Goal: Transaction & Acquisition: Purchase product/service

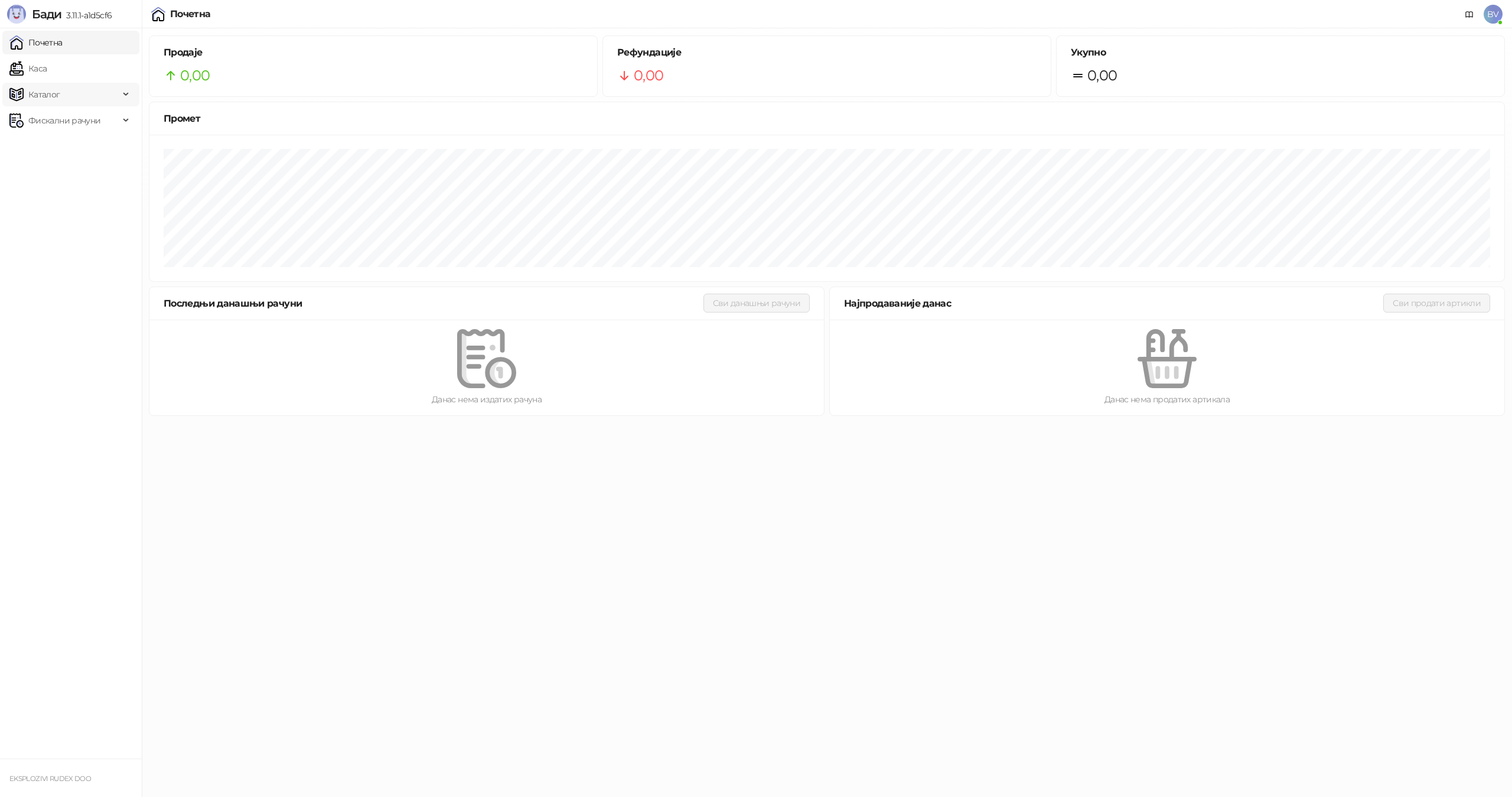
click at [56, 94] on span "Каталог" at bounding box center [43, 95] width 32 height 23
click at [54, 170] on link "Артикли" at bounding box center [41, 173] width 54 height 23
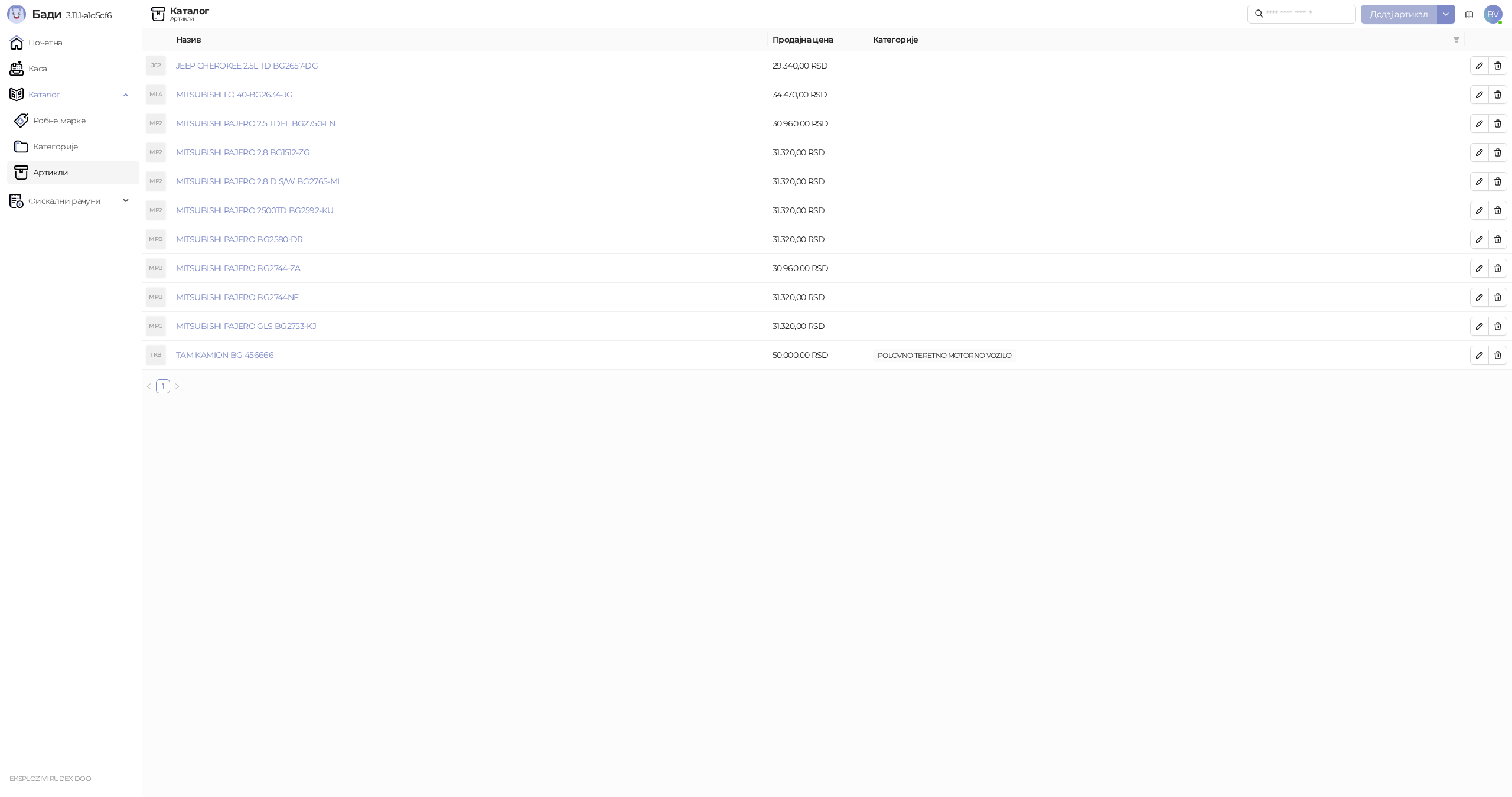
click at [1392, 13] on span "Додај артикал" at bounding box center [1398, 14] width 57 height 11
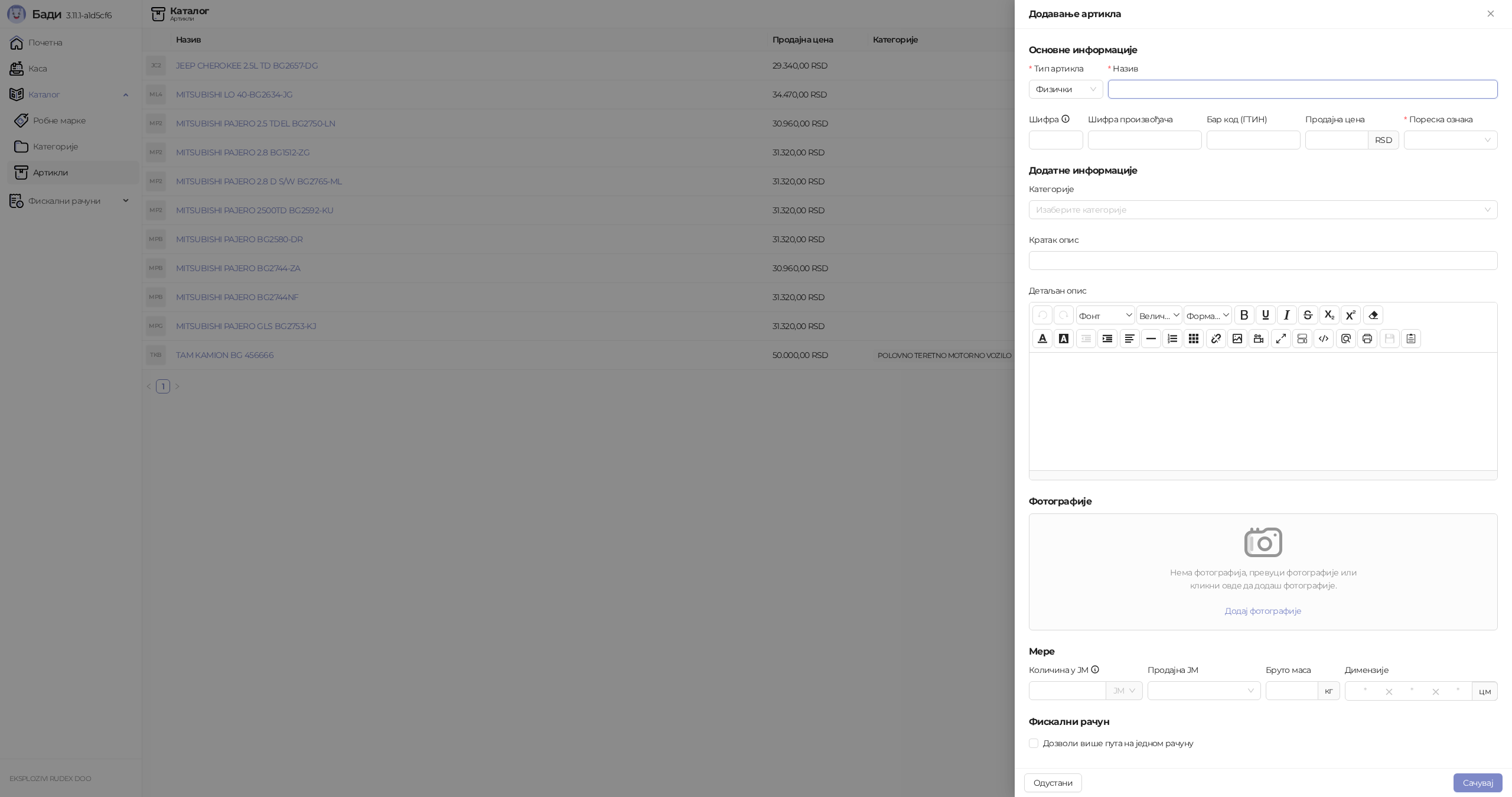
click at [1125, 89] on input "Назив" at bounding box center [1303, 90] width 390 height 19
type input "**********"
click at [1321, 138] on input "Продајна цена" at bounding box center [1336, 140] width 62 height 17
type input "*******"
click at [1476, 141] on span at bounding box center [1450, 140] width 80 height 17
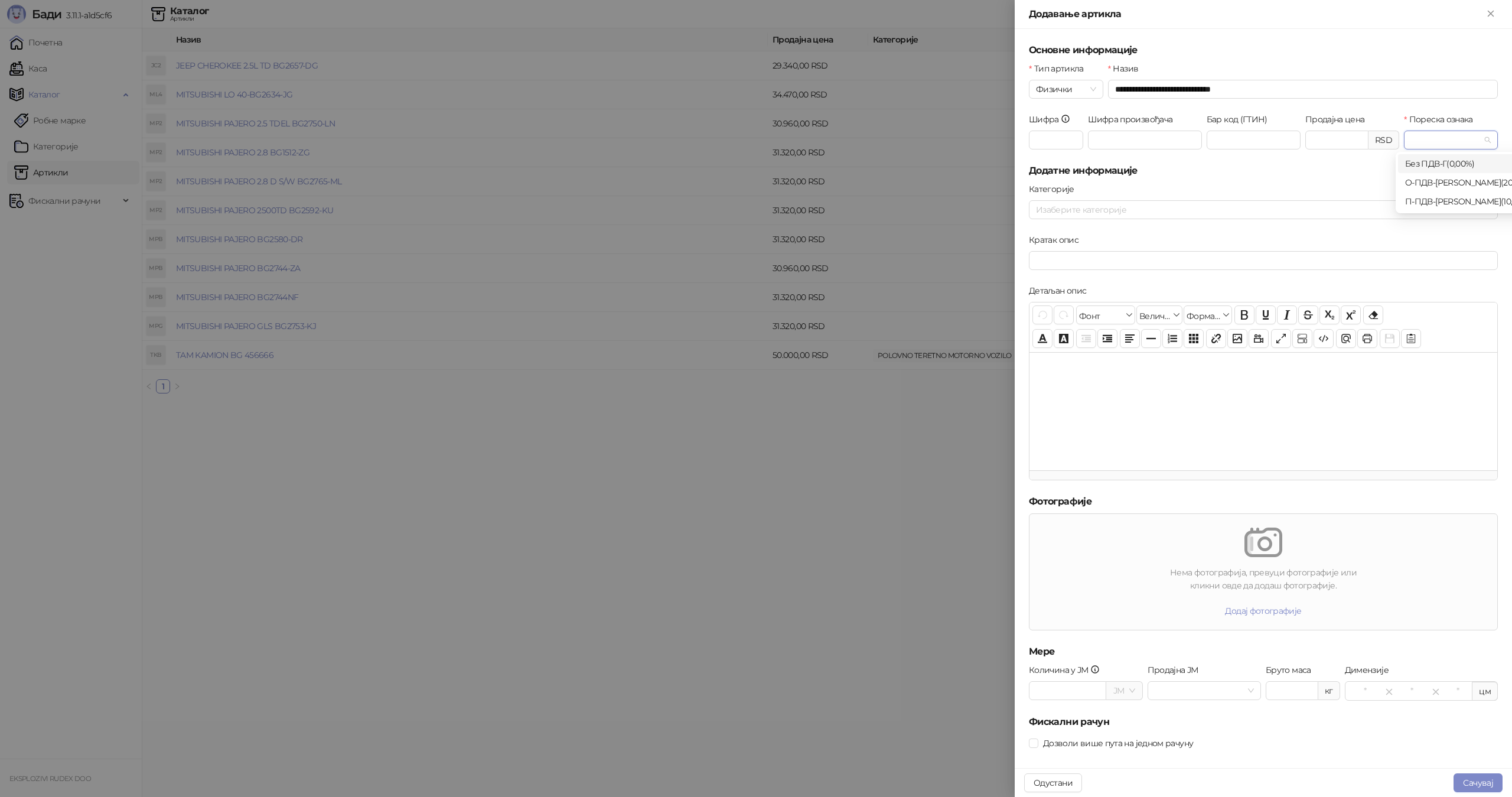
click at [1438, 164] on div "Без ПДВ - Г ( 0,00 %)" at bounding box center [1469, 163] width 128 height 13
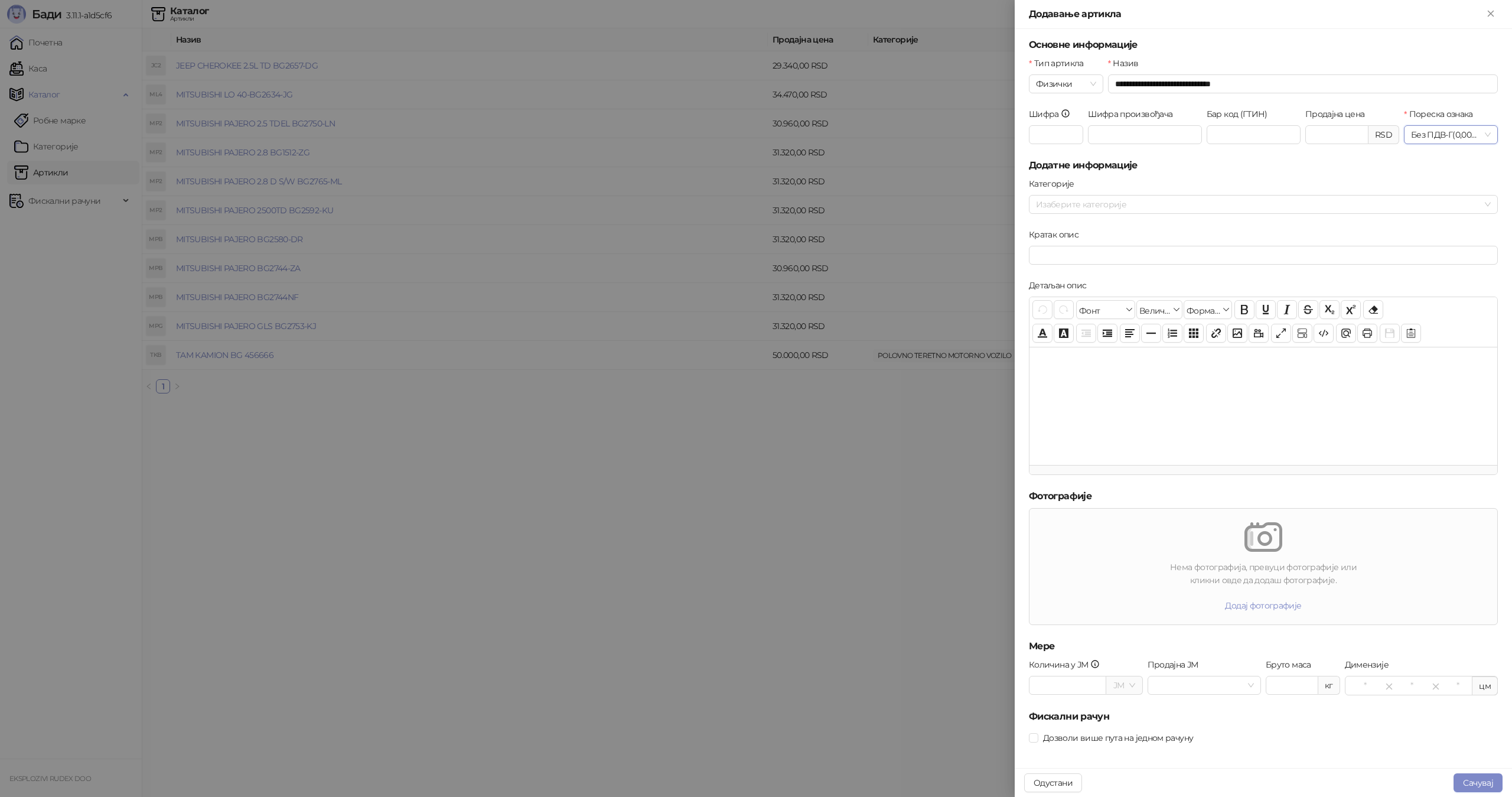
scroll to position [13, 0]
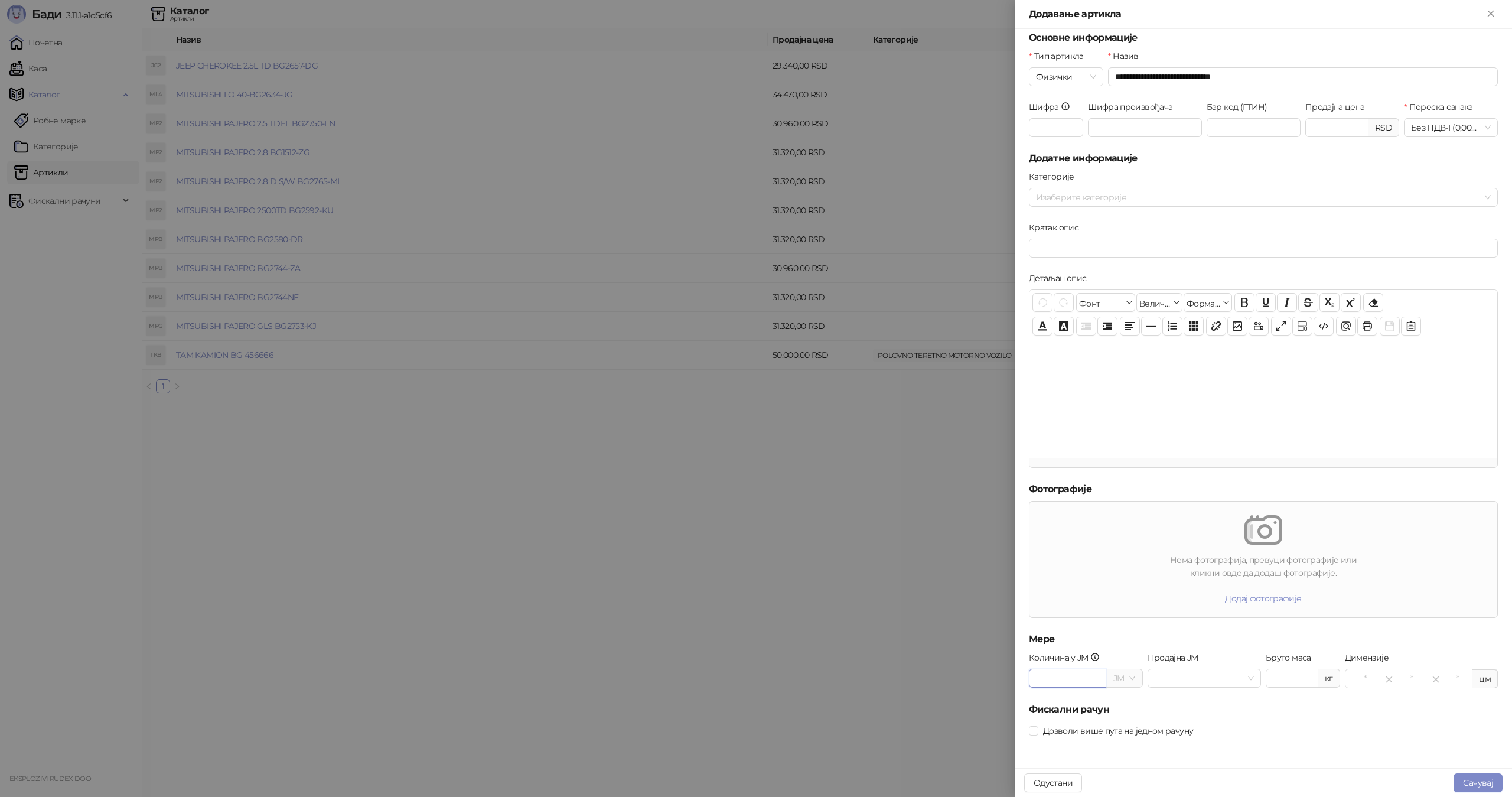
click at [1088, 673] on input "Количина у ЈМ" at bounding box center [1067, 678] width 76 height 17
type input "*"
click at [1173, 675] on input "Продајна ЈМ" at bounding box center [1199, 678] width 89 height 17
click at [1172, 700] on div "KOM" at bounding box center [1199, 701] width 92 height 13
click at [1299, 679] on input "Бруто маса" at bounding box center [1291, 678] width 51 height 17
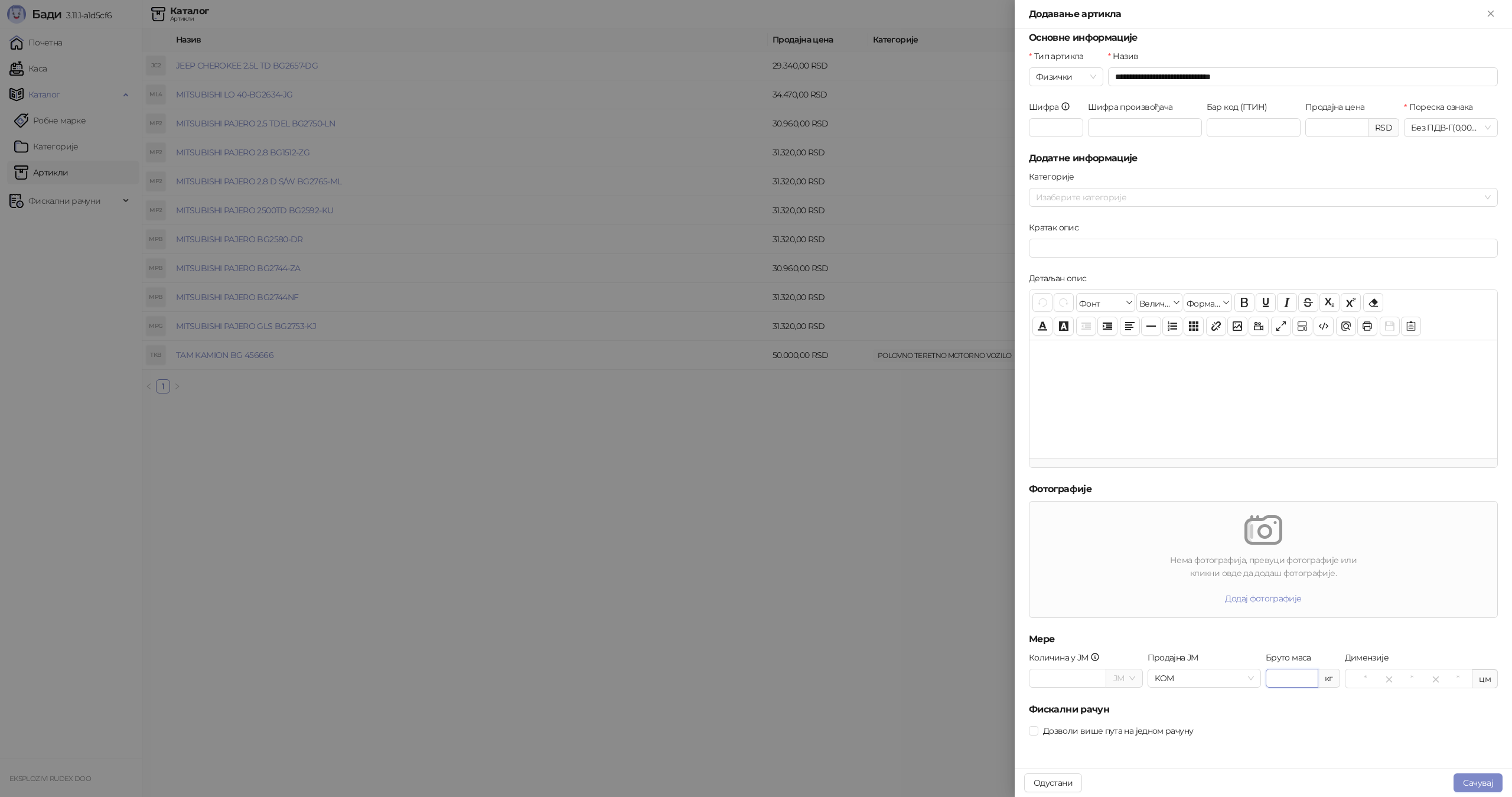
type input "****"
click at [1480, 782] on button "Сачувај" at bounding box center [1478, 783] width 49 height 19
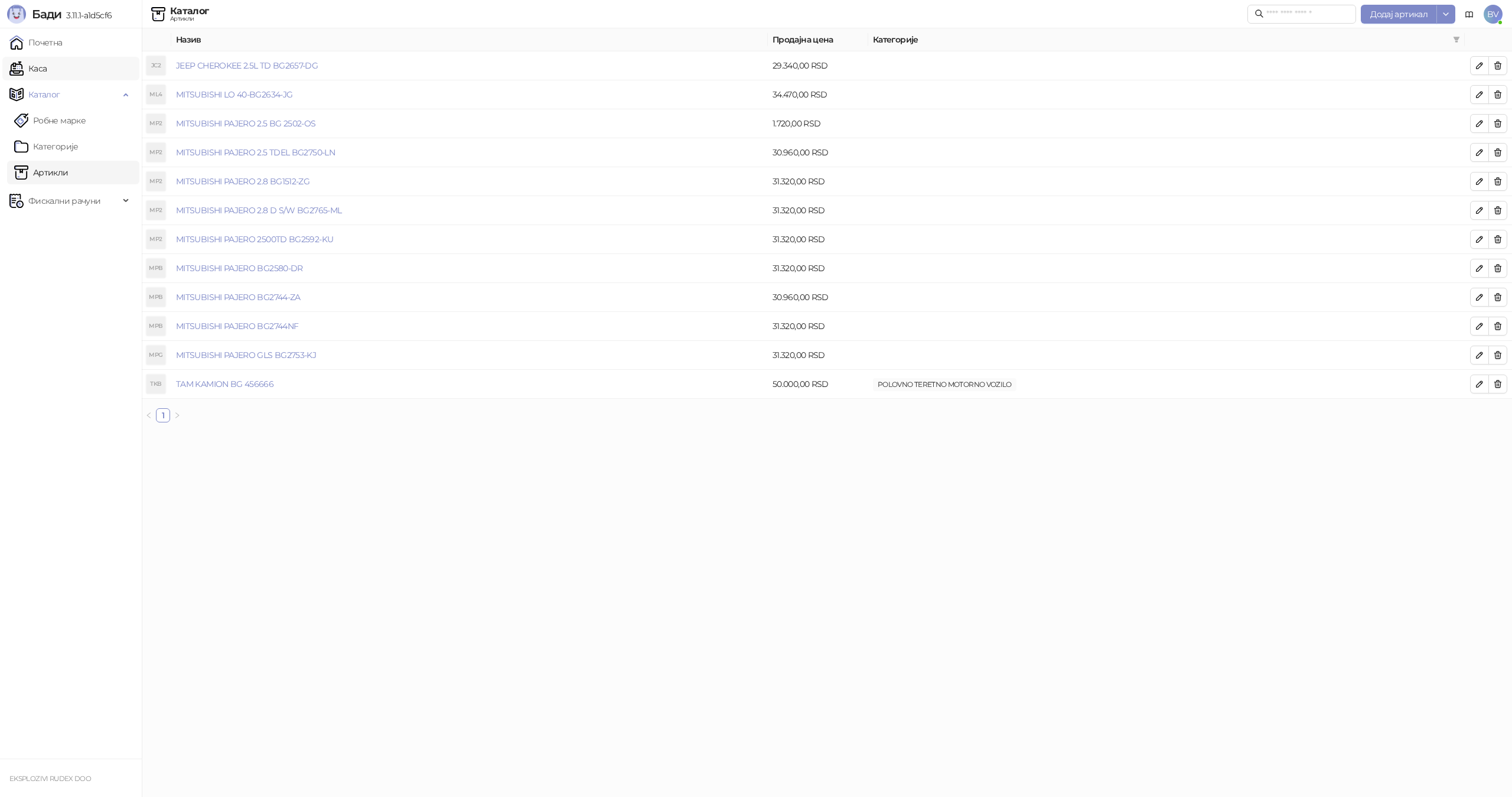
click at [45, 69] on link "Каса" at bounding box center [28, 69] width 38 height 23
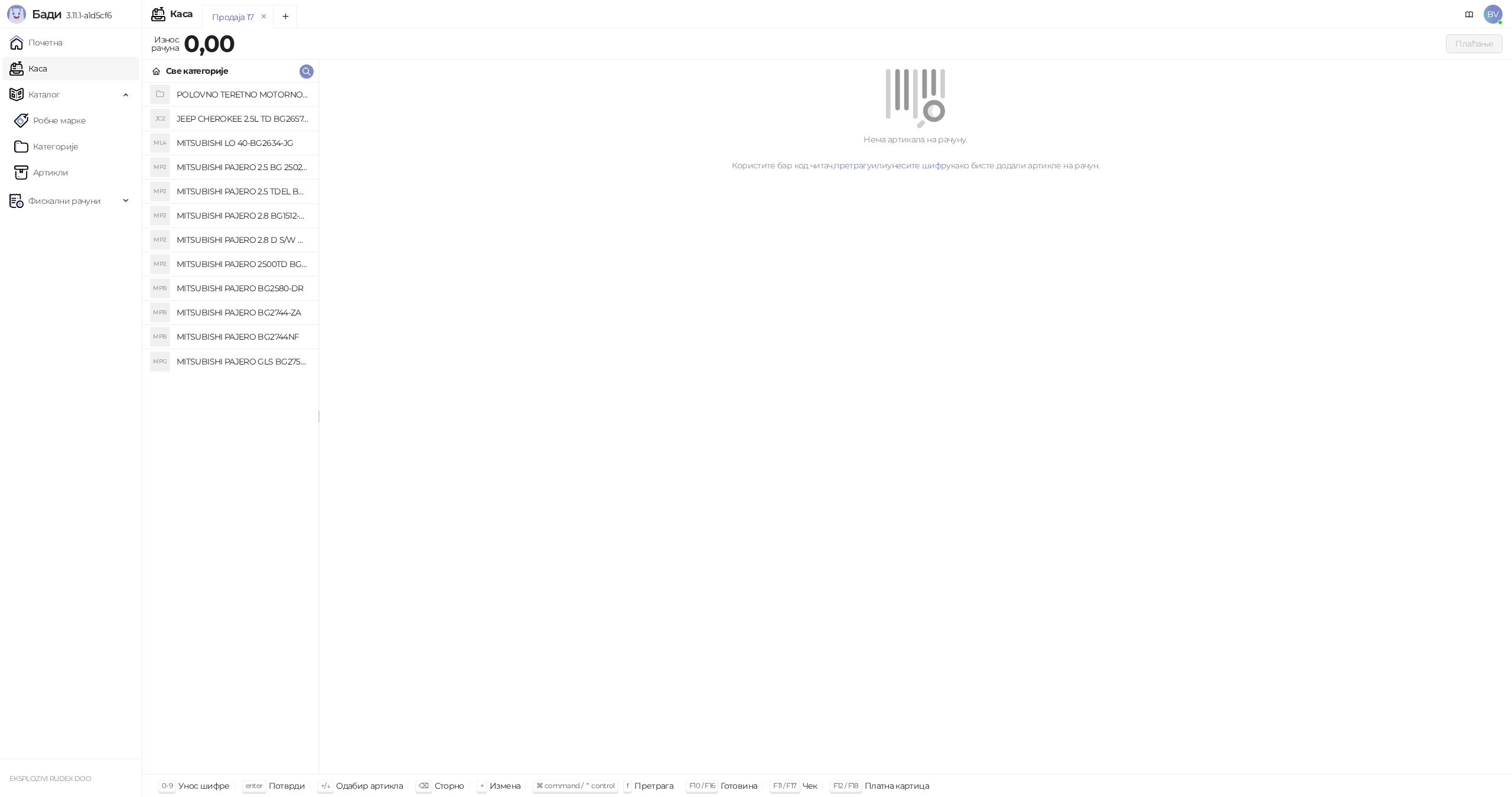
click at [244, 168] on h4 "MITSUBISHI PAJERO 2.5 BG 2502-OS" at bounding box center [242, 167] width 132 height 19
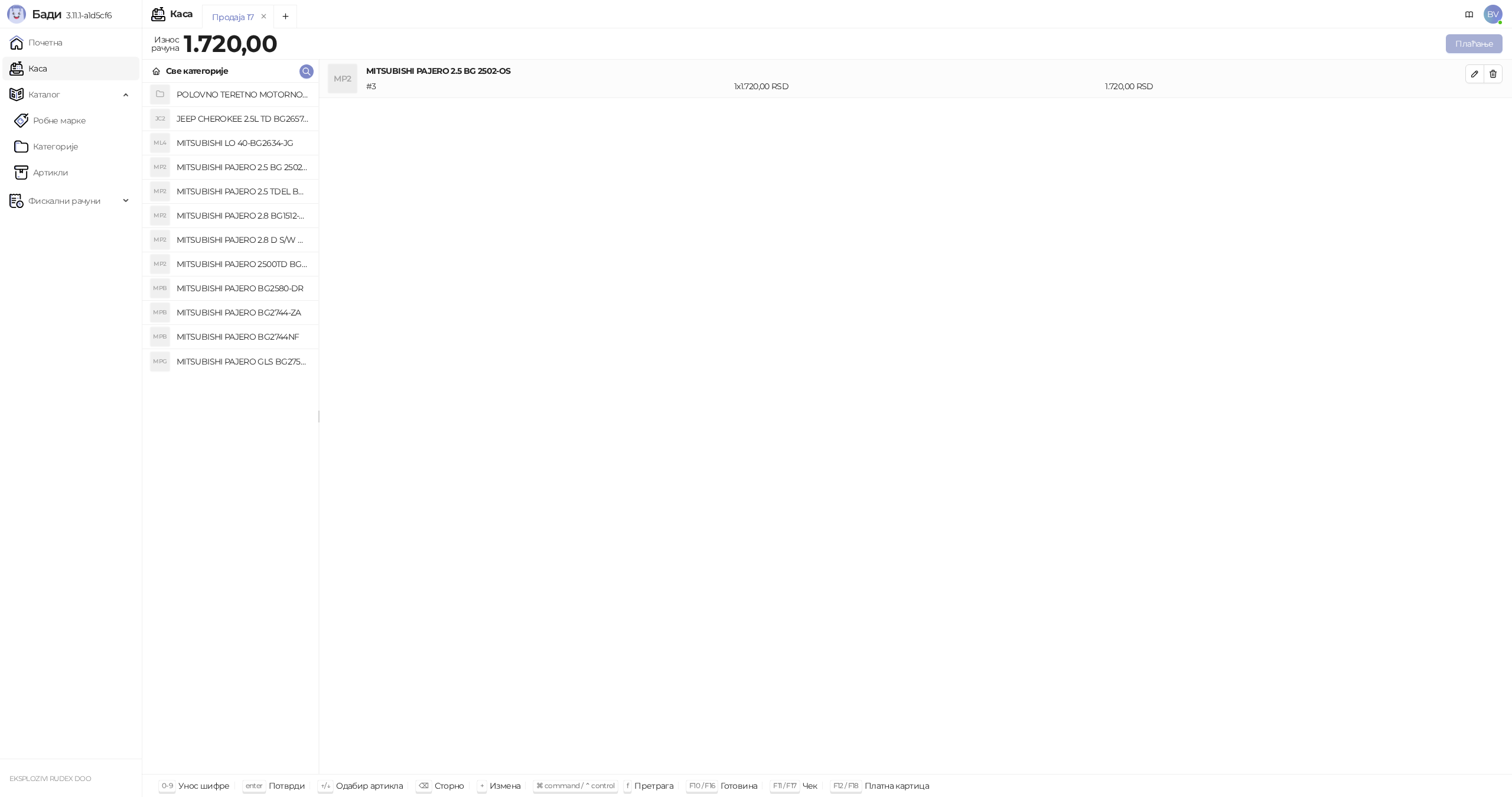
click at [1479, 41] on button "Плаћање" at bounding box center [1474, 44] width 57 height 19
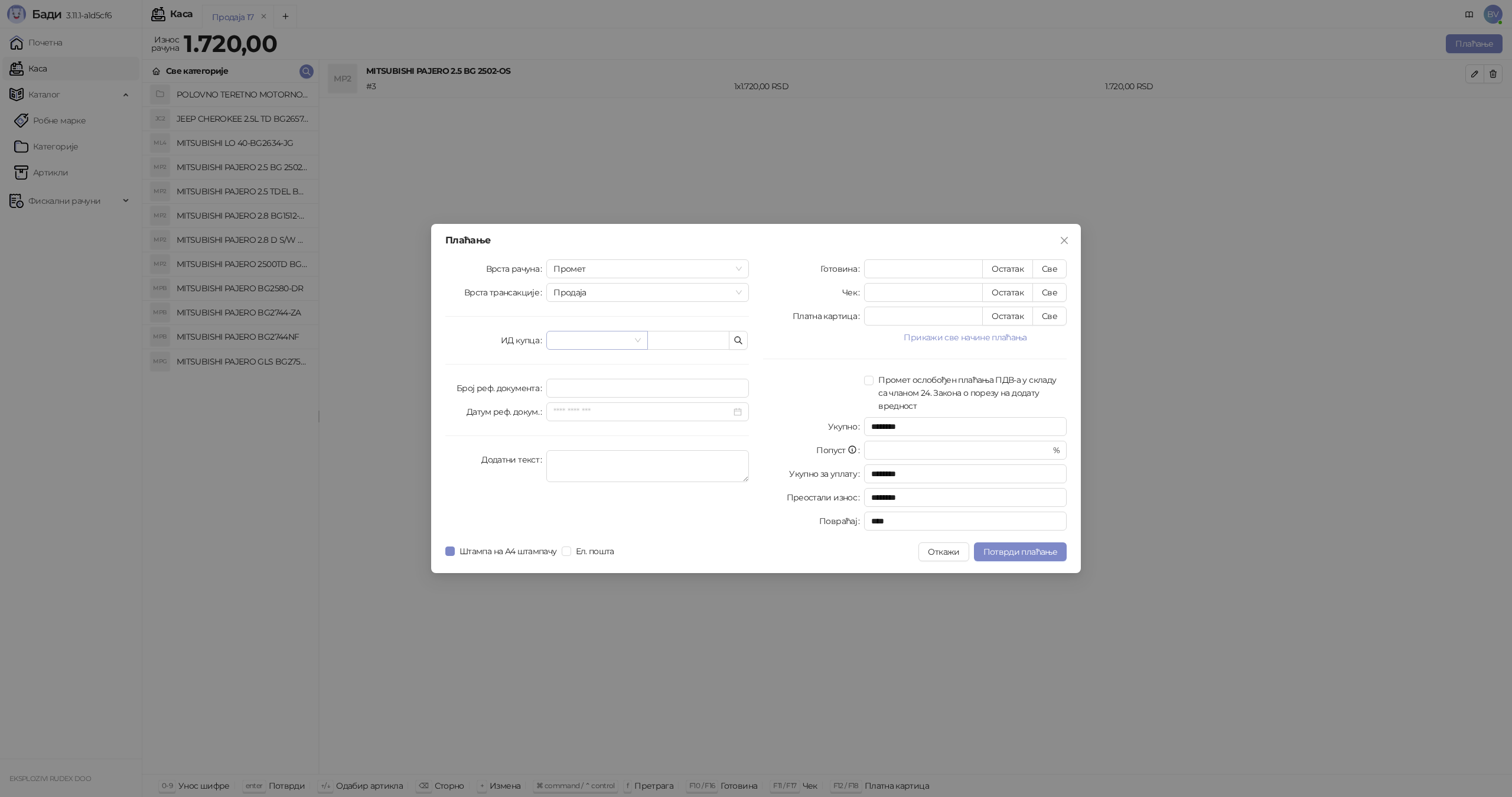
click at [637, 340] on span at bounding box center [597, 340] width 87 height 17
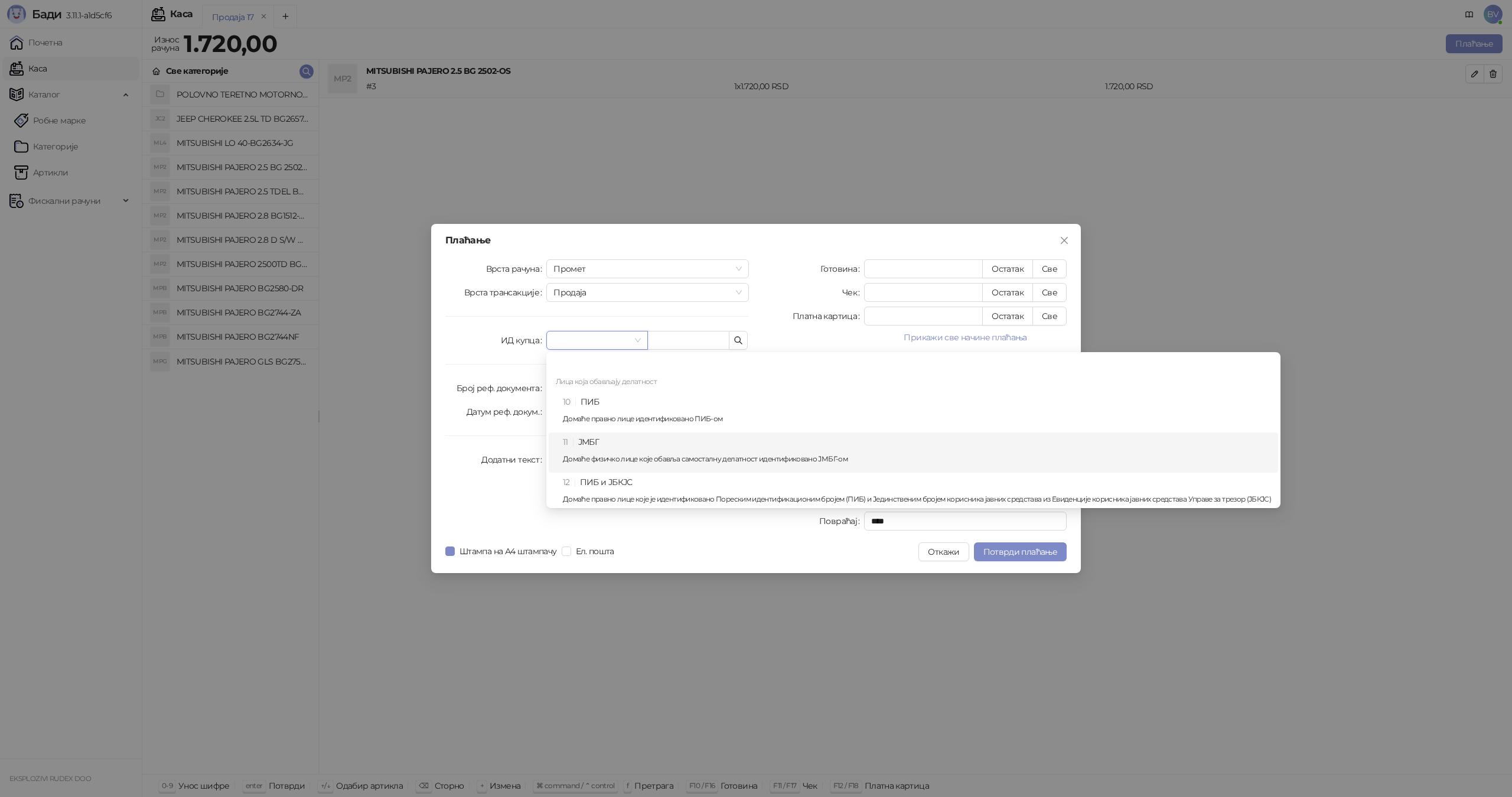
click at [607, 439] on div "11 ЈМБГ Домаће физичко лице које обавља самосталну делатност идентификовано ЈМБ…" at bounding box center [917, 453] width 708 height 35
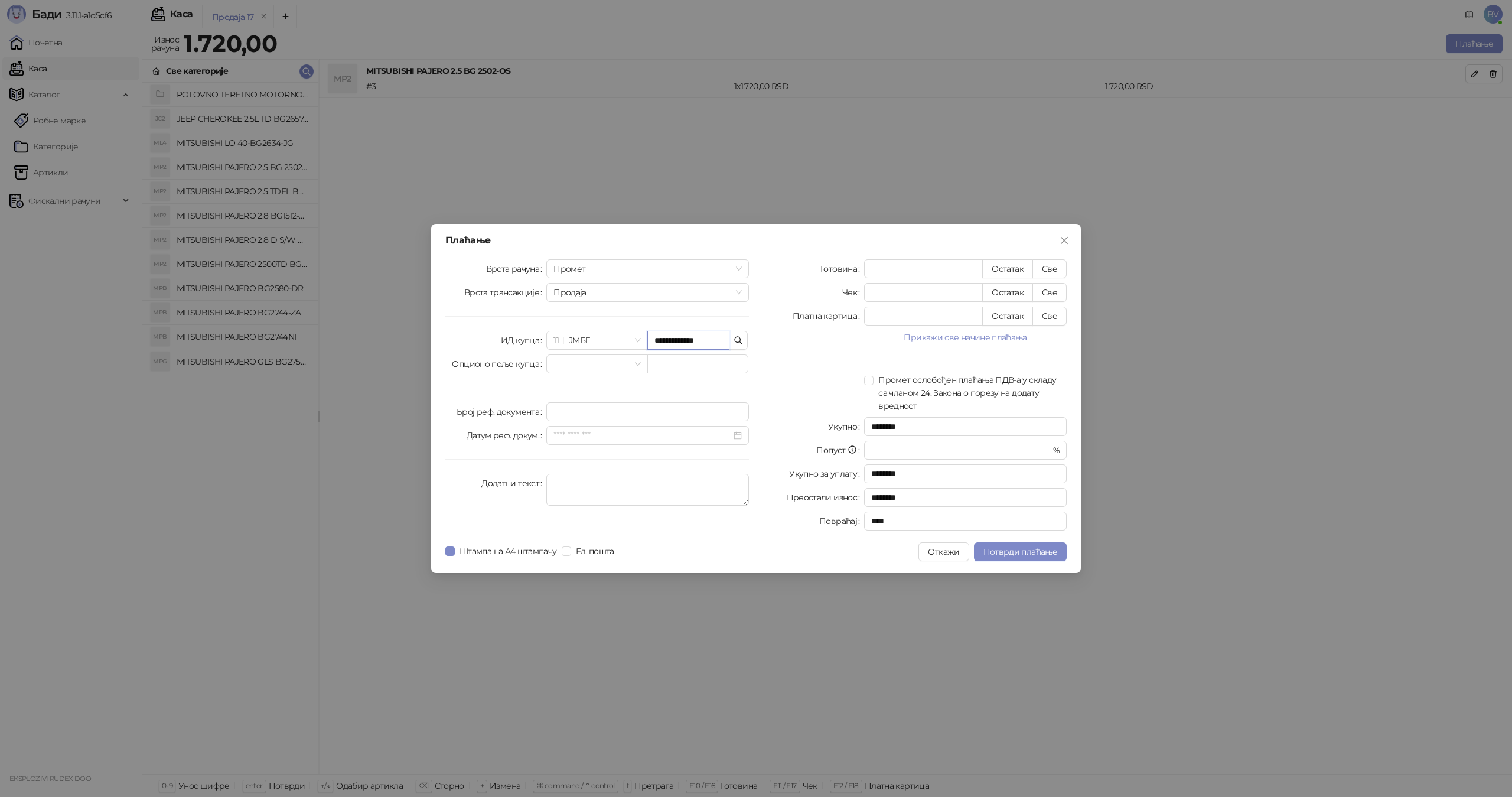
type input "**********"
drag, startPoint x: 569, startPoint y: 486, endPoint x: 603, endPoint y: 514, distance: 44.0
click at [569, 486] on textarea "Додатни текст" at bounding box center [647, 489] width 203 height 32
type textarea "**********"
click at [933, 334] on button "Прикажи све начине плаћања" at bounding box center [966, 337] width 203 height 14
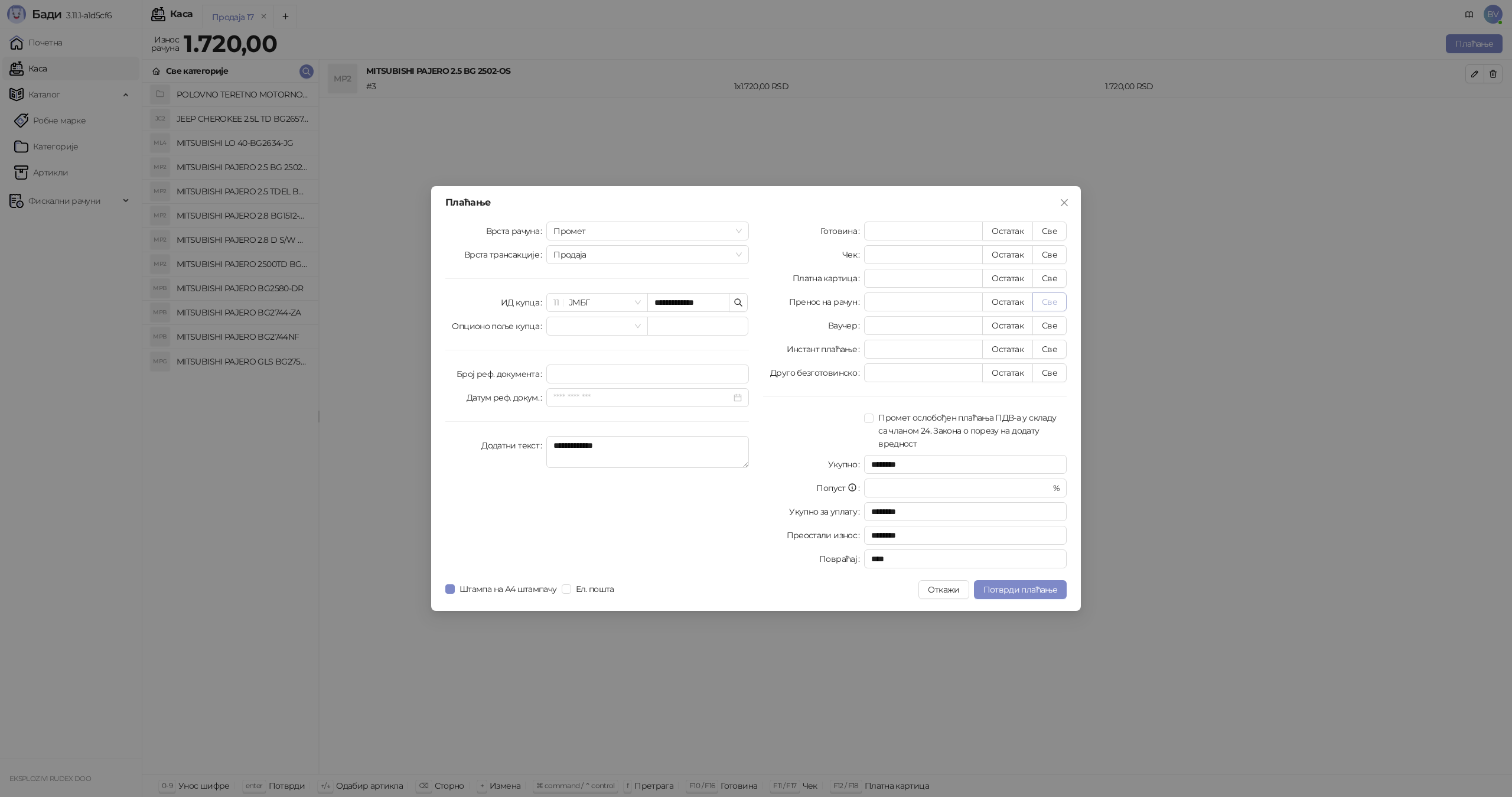
click at [1053, 300] on button "Све" at bounding box center [1050, 302] width 35 height 19
type input "****"
click at [1017, 589] on span "Потврди плаћање" at bounding box center [1020, 589] width 74 height 11
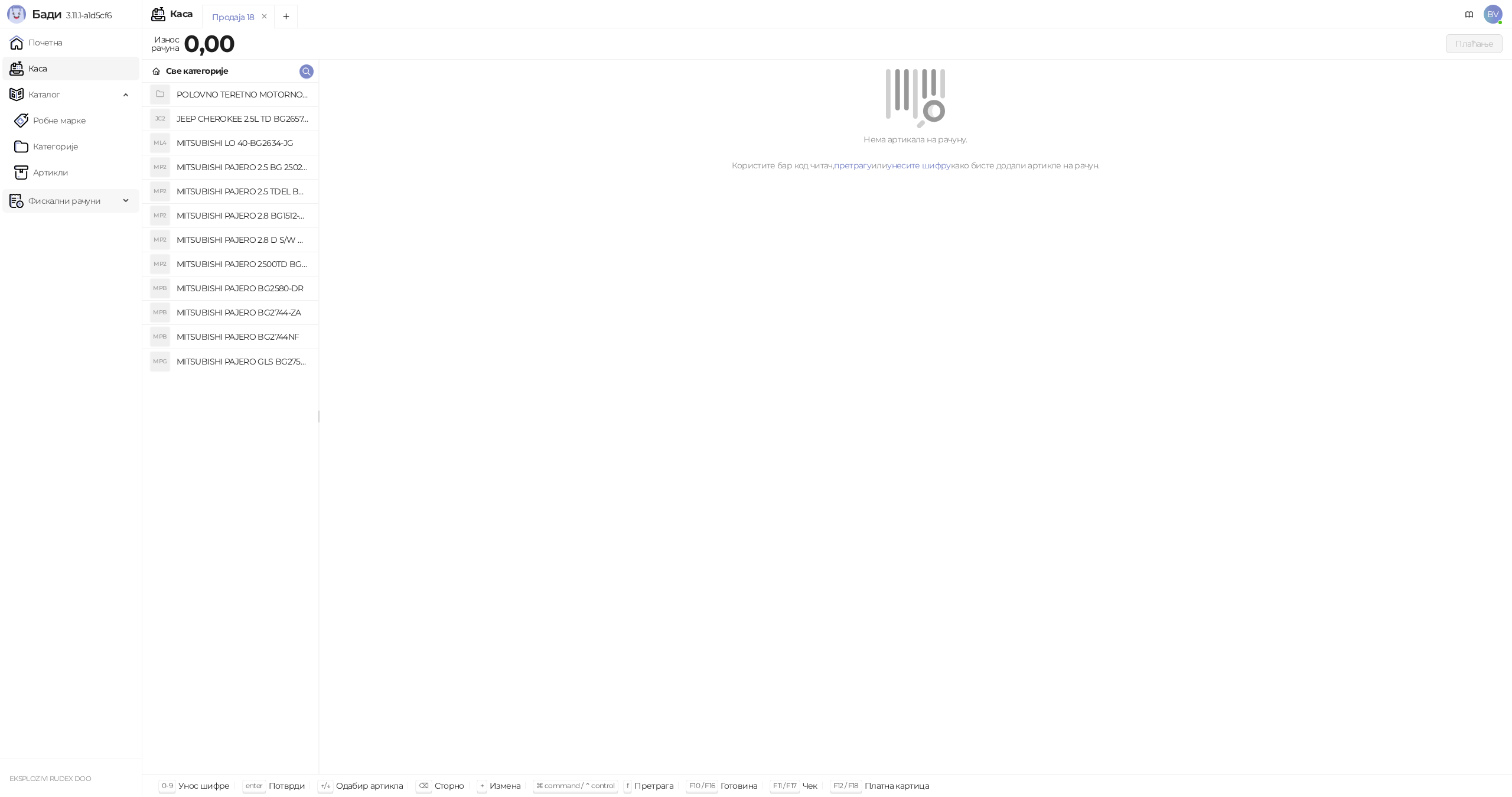
click at [57, 204] on span "Фискални рачуни" at bounding box center [64, 201] width 72 height 23
click at [59, 225] on link "Издати рачуни" at bounding box center [54, 227] width 79 height 23
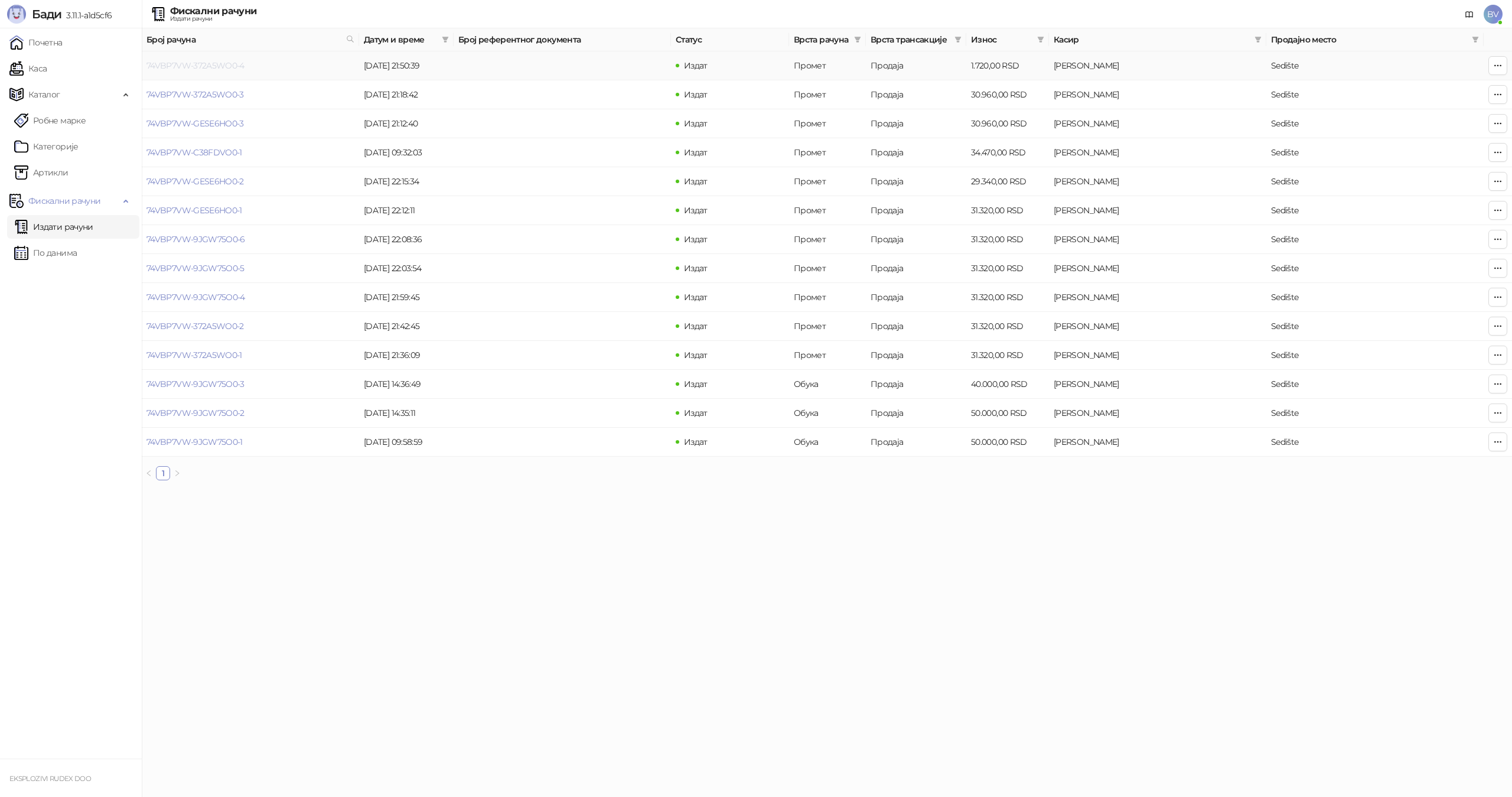
click at [217, 65] on link "74VBP7VW-372A5WO0-4" at bounding box center [196, 65] width 98 height 11
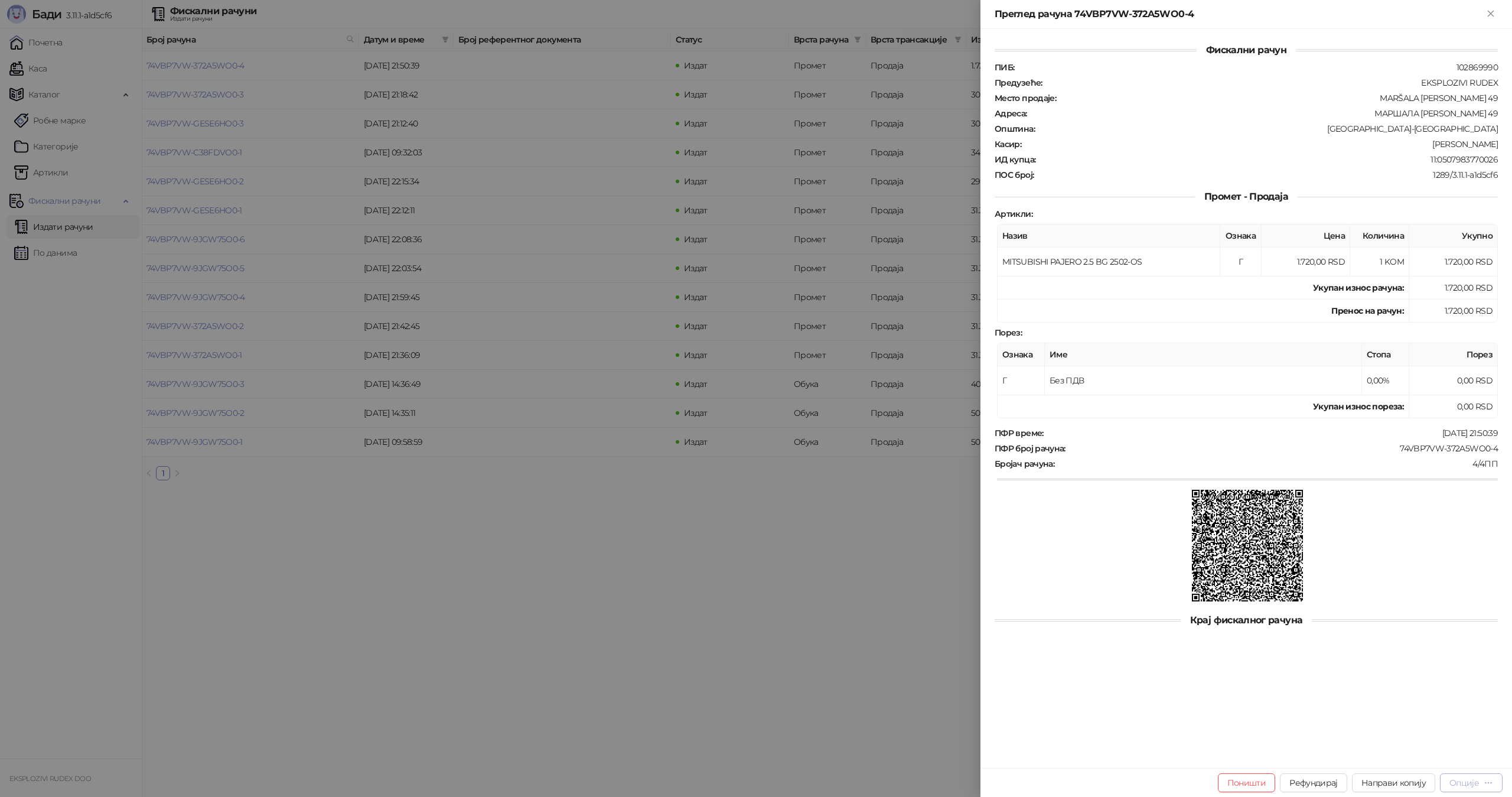
click at [1453, 778] on div "Опције" at bounding box center [1464, 783] width 30 height 11
click at [1373, 759] on span "Преузми у ПДФ формату" at bounding box center [1420, 758] width 144 height 13
click at [1336, 738] on div "Рачун 74VBP7VW-372A5WO0-4 ће ускоро почети са преузимањем" at bounding box center [1395, 742] width 178 height 28
click at [1490, 13] on icon "Close" at bounding box center [1491, 14] width 6 height 6
